Goal: Transaction & Acquisition: Subscribe to service/newsletter

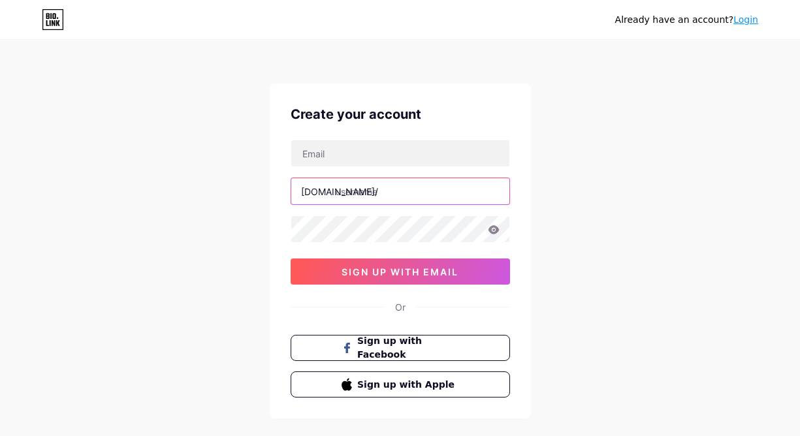
click at [380, 195] on input "text" at bounding box center [400, 191] width 218 height 26
paste input "pelangi4dvipgacor"
type input "pelangi4dvipgacor"
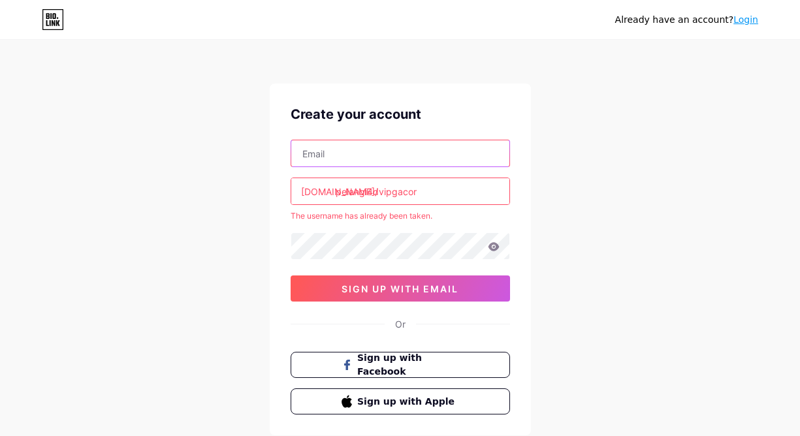
click at [397, 153] on input "text" at bounding box center [400, 153] width 218 height 26
paste input "[EMAIL_ADDRESS][DOMAIN_NAME]"
type input "[EMAIL_ADDRESS][DOMAIN_NAME]"
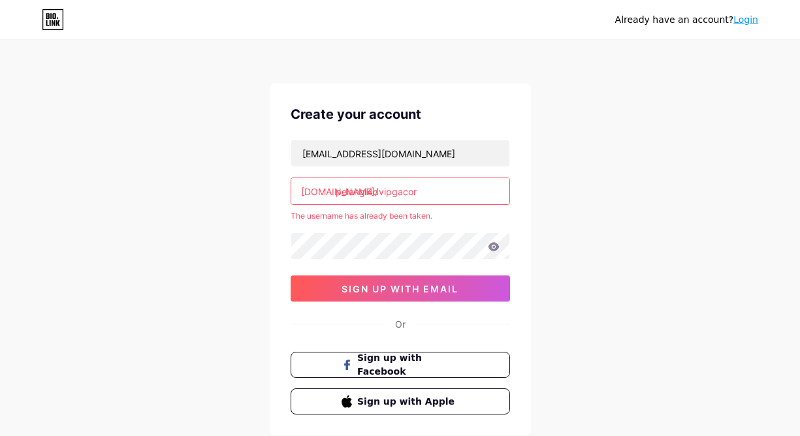
click at [431, 191] on input "pelangi4dvipgacor" at bounding box center [400, 191] width 218 height 26
click at [448, 195] on input "pelangi4dvipgacorabis" at bounding box center [400, 191] width 218 height 26
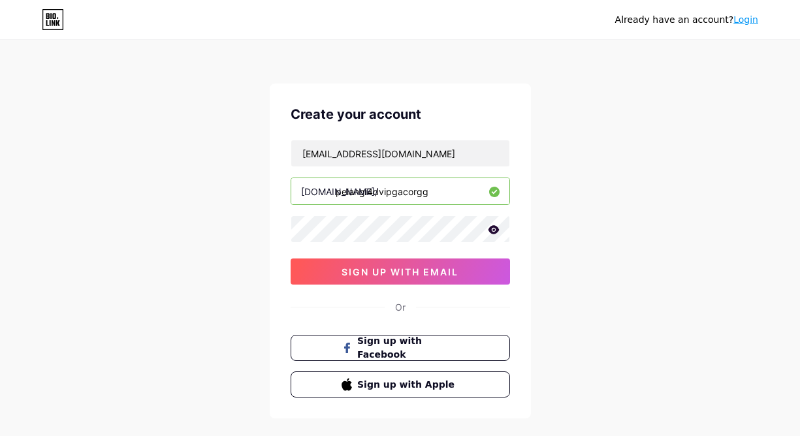
type input "pelangi4dvipgacorgg"
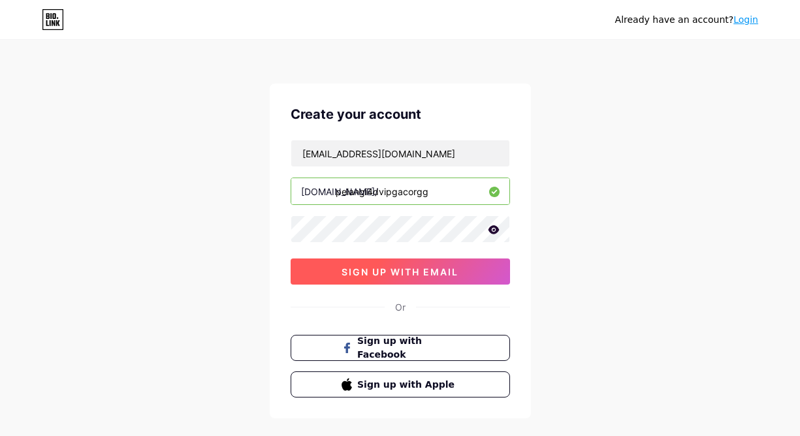
click at [411, 274] on span "sign up with email" at bounding box center [400, 271] width 117 height 11
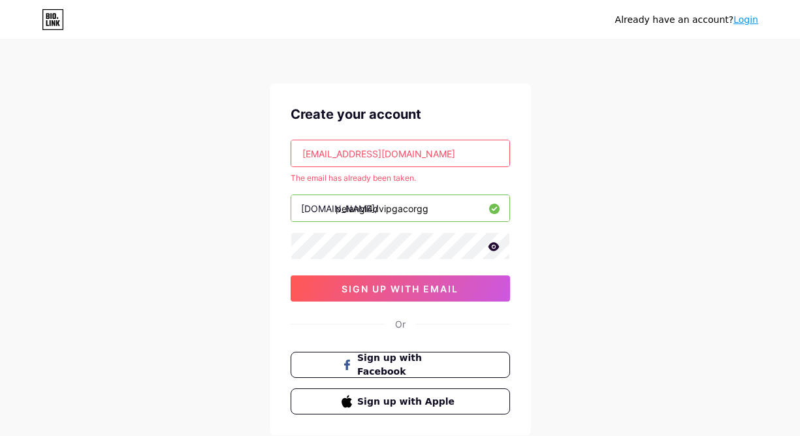
click at [308, 150] on input "[EMAIL_ADDRESS][DOMAIN_NAME]" at bounding box center [400, 153] width 218 height 26
drag, startPoint x: 308, startPoint y: 150, endPoint x: 498, endPoint y: 156, distance: 190.1
click at [498, 156] on input "[EMAIL_ADDRESS][DOMAIN_NAME]" at bounding box center [400, 153] width 218 height 26
paste input "[PERSON_NAME].[PERSON_NAME]"
type input "[PERSON_NAME][EMAIL_ADDRESS][PERSON_NAME][DOMAIN_NAME]"
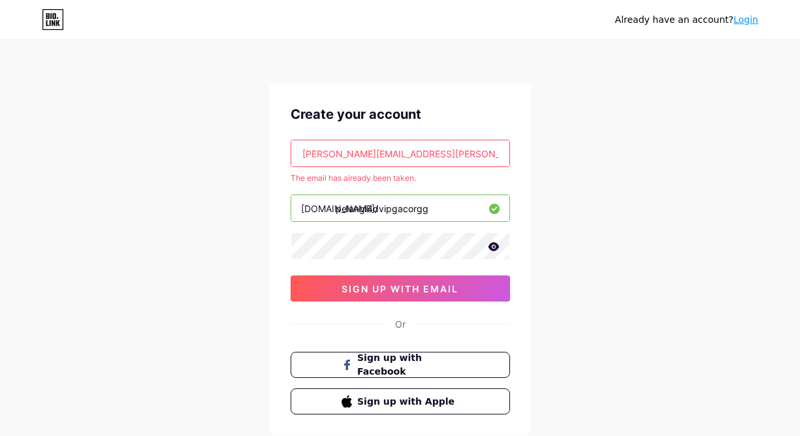
click at [443, 153] on input "[PERSON_NAME][EMAIL_ADDRESS][PERSON_NAME][DOMAIN_NAME]" at bounding box center [400, 153] width 218 height 26
click at [462, 151] on input "[PERSON_NAME][EMAIL_ADDRESS][PERSON_NAME][DOMAIN_NAME]" at bounding box center [400, 153] width 218 height 26
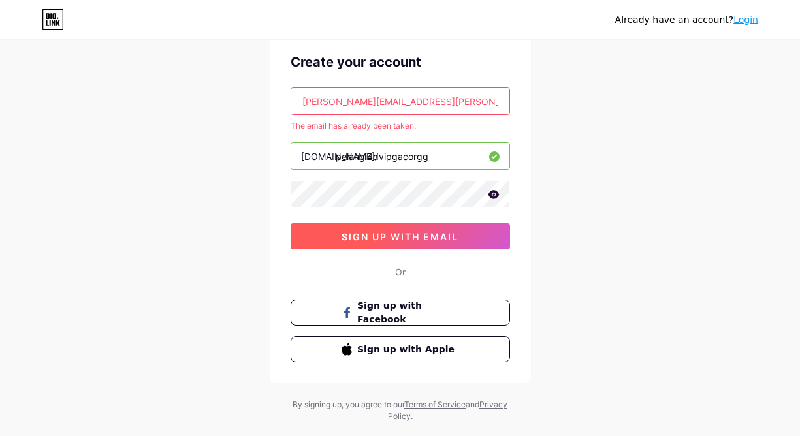
scroll to position [37, 0]
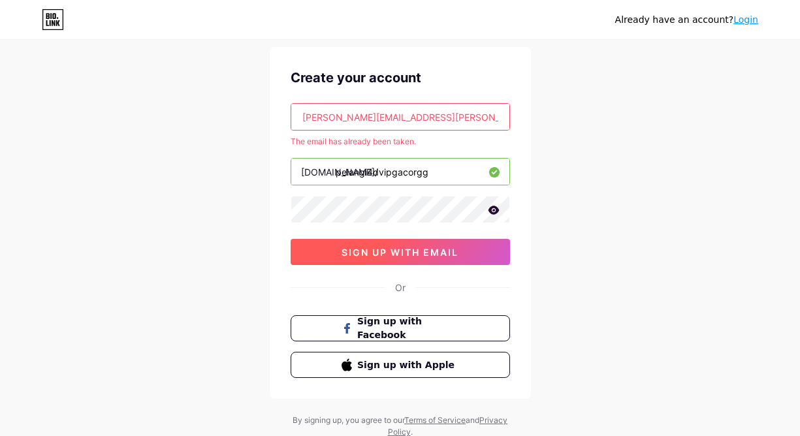
click at [398, 253] on span "sign up with email" at bounding box center [400, 252] width 117 height 11
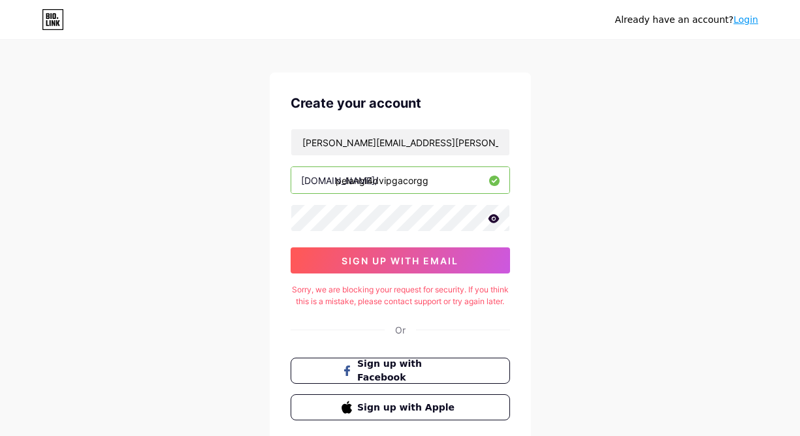
scroll to position [0, 0]
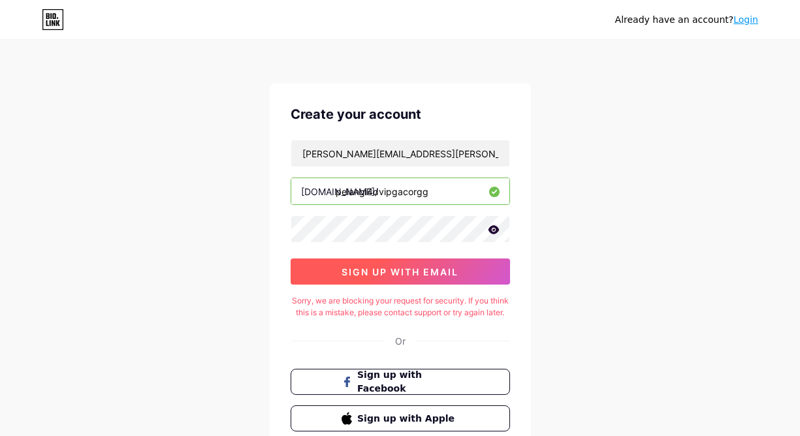
click at [424, 272] on span "sign up with email" at bounding box center [400, 271] width 117 height 11
